Goal: Task Accomplishment & Management: Complete application form

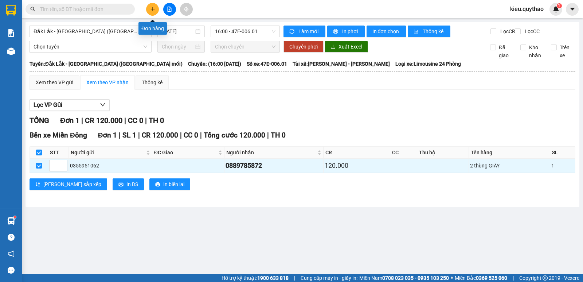
click at [153, 8] on icon "plus" at bounding box center [152, 9] width 5 height 5
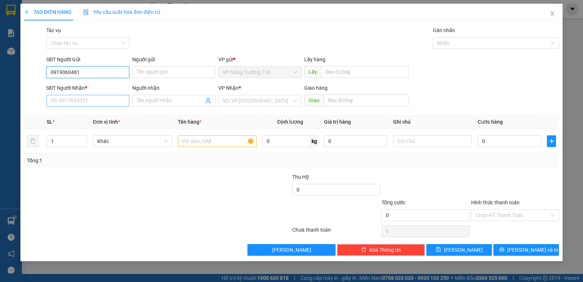
type input "0919060481"
click at [117, 101] on input "SĐT Người Nhận *" at bounding box center [87, 101] width 83 height 12
click at [115, 103] on input "0397310687" at bounding box center [87, 101] width 83 height 12
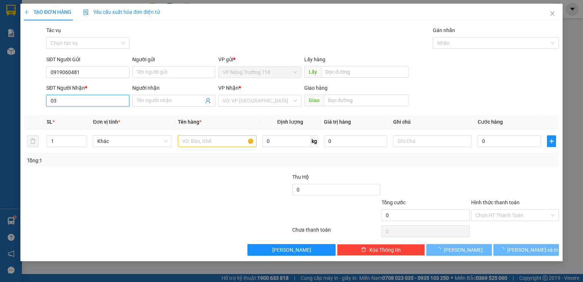
type input "0"
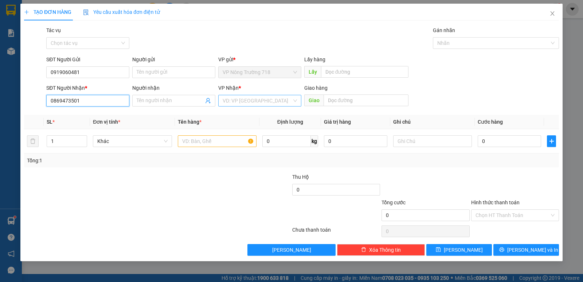
type input "0869473501"
click at [247, 102] on input "search" at bounding box center [257, 100] width 69 height 11
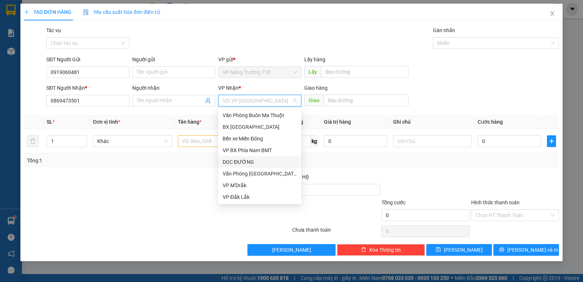
click at [243, 161] on div "DỌC ĐƯỜNG" at bounding box center [260, 162] width 74 height 8
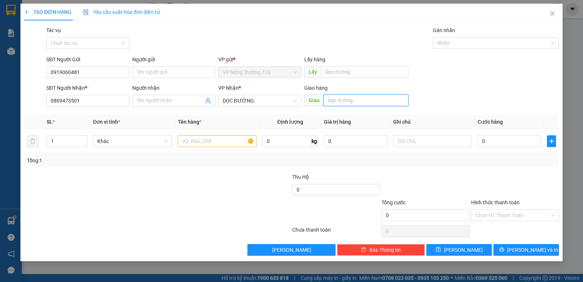
drag, startPoint x: 372, startPoint y: 103, endPoint x: 372, endPoint y: 99, distance: 4.0
click at [371, 101] on input "text" at bounding box center [365, 100] width 85 height 12
click at [372, 98] on input "text" at bounding box center [365, 100] width 85 height 12
type input "CẦU SẬP ĐN"
click at [205, 139] on input "text" at bounding box center [217, 141] width 79 height 12
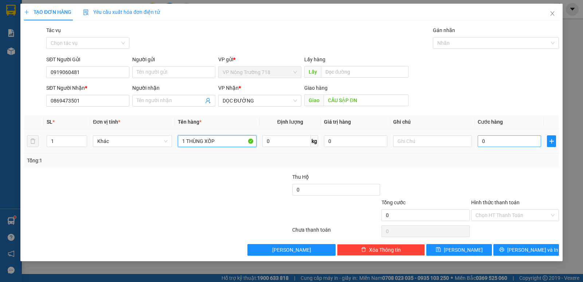
type input "1 THÙNG XỐP"
click at [491, 138] on input "0" at bounding box center [509, 141] width 63 height 12
type input "7"
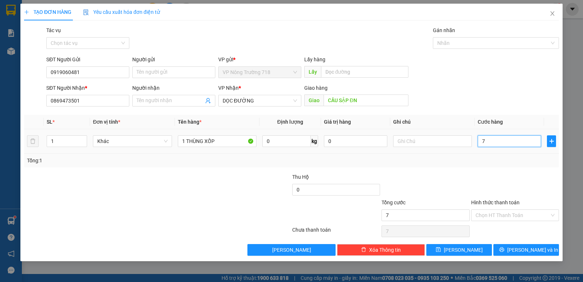
type input "70"
type input "700"
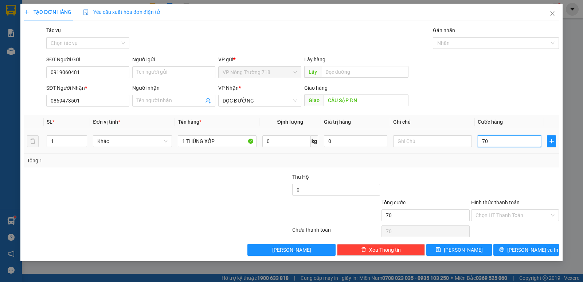
type input "700"
type input "7.000"
type input "70.000"
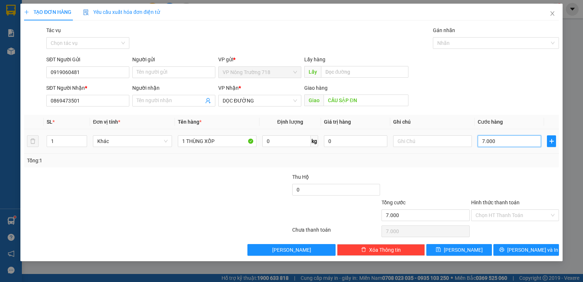
type input "70.000"
click at [517, 216] on input "Hình thức thanh toán" at bounding box center [512, 214] width 74 height 11
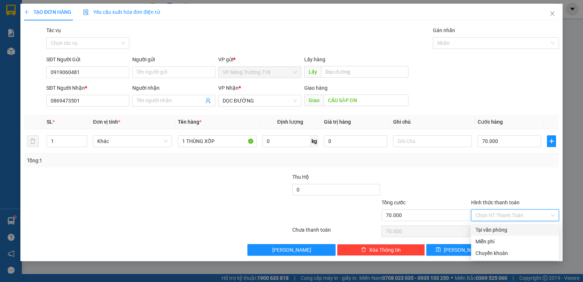
click at [505, 226] on div "Tại văn phòng" at bounding box center [514, 229] width 79 height 8
type input "0"
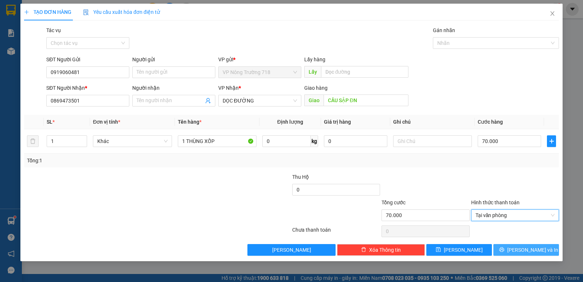
click at [507, 250] on button "[PERSON_NAME] và In" at bounding box center [526, 250] width 66 height 12
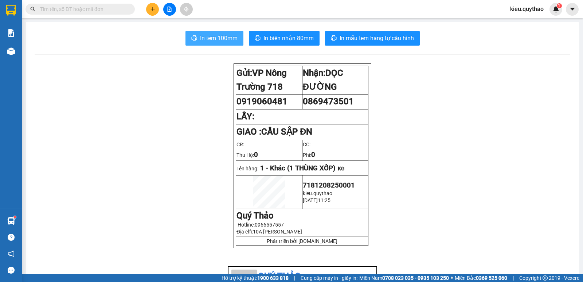
click at [212, 41] on span "In tem 100mm" at bounding box center [219, 38] width 38 height 9
